Goal: Transaction & Acquisition: Purchase product/service

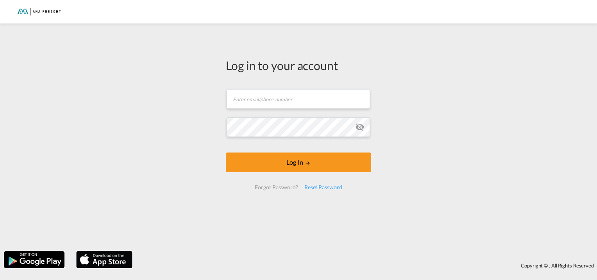
click at [249, 116] on md-input-container "Password field is required" at bounding box center [299, 126] width 144 height 21
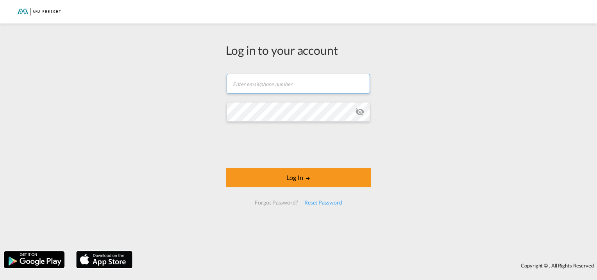
click at [270, 88] on input "text" at bounding box center [298, 84] width 143 height 20
type input "[PERSON_NAME][EMAIL_ADDRESS][DOMAIN_NAME]"
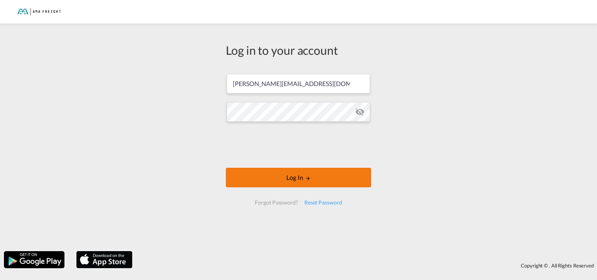
click at [299, 176] on button "Log In" at bounding box center [298, 178] width 145 height 20
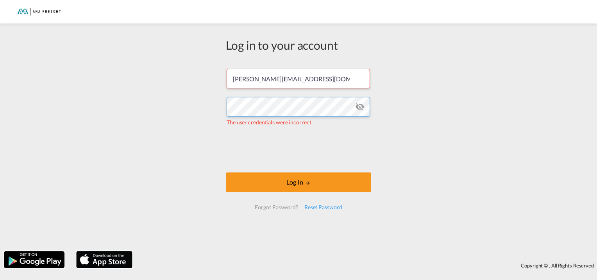
click at [215, 105] on div "Log in to your account [PERSON_NAME][EMAIL_ADDRESS][DOMAIN_NAME] The user crede…" at bounding box center [298, 137] width 597 height 220
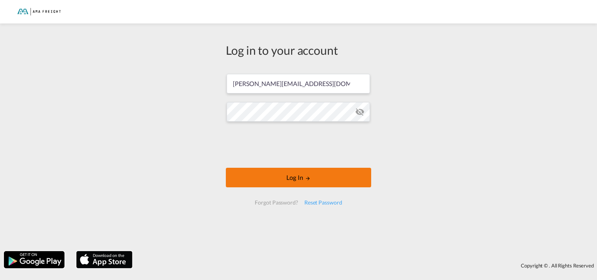
click at [303, 177] on button "Log In" at bounding box center [298, 178] width 145 height 20
